Goal: Task Accomplishment & Management: Use online tool/utility

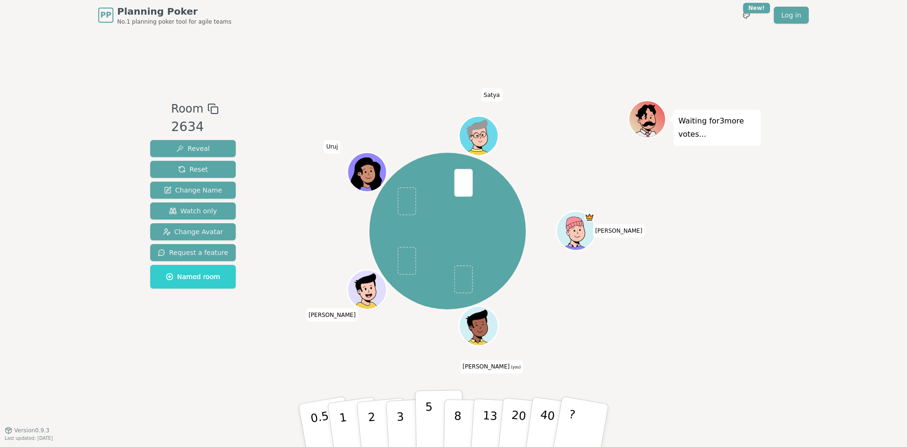
click at [429, 420] on p "5" at bounding box center [429, 425] width 8 height 51
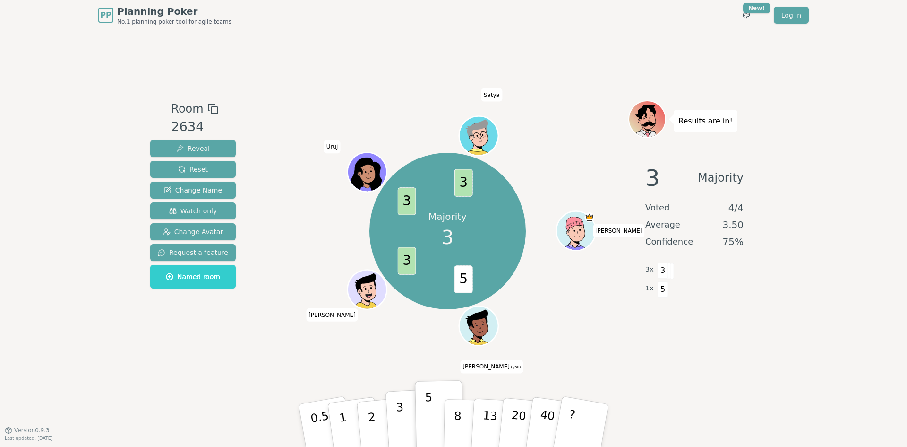
click at [403, 420] on button "3" at bounding box center [412, 425] width 52 height 74
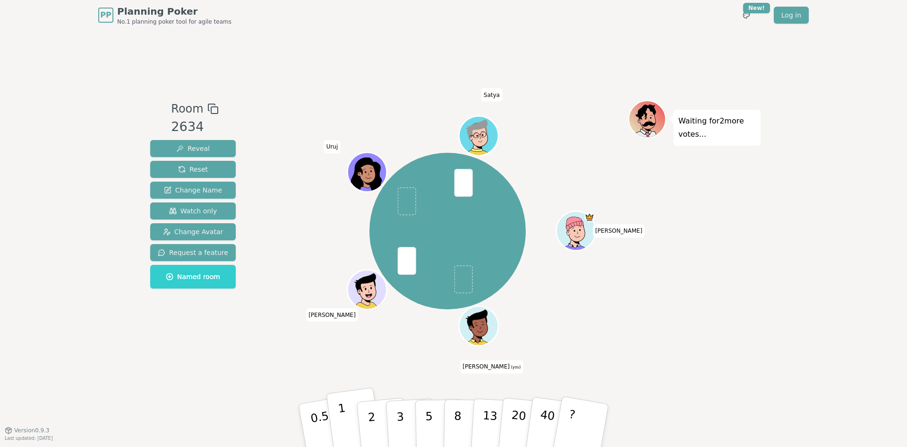
click at [344, 414] on p "1" at bounding box center [344, 427] width 14 height 52
click at [398, 424] on p "3" at bounding box center [401, 426] width 10 height 52
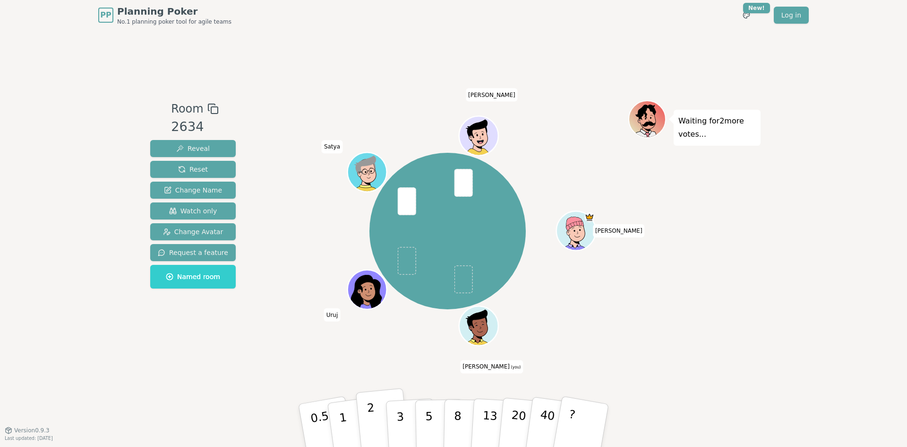
click at [373, 418] on p "2" at bounding box center [373, 427] width 12 height 52
click at [697, 296] on div "Waiting for [PERSON_NAME] 's vote..." at bounding box center [694, 230] width 132 height 260
click at [347, 429] on p "1" at bounding box center [344, 427] width 14 height 52
click at [374, 420] on button "2" at bounding box center [383, 425] width 54 height 75
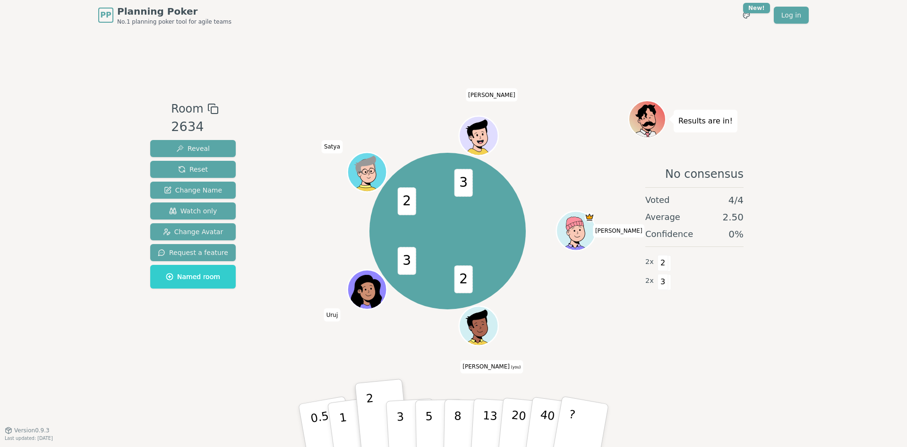
click at [704, 380] on div "Room 2634 Reveal Reset Change Name Watch only Change Avatar Request a feature N…" at bounding box center [453, 229] width 614 height 399
